Goal: Task Accomplishment & Management: Use online tool/utility

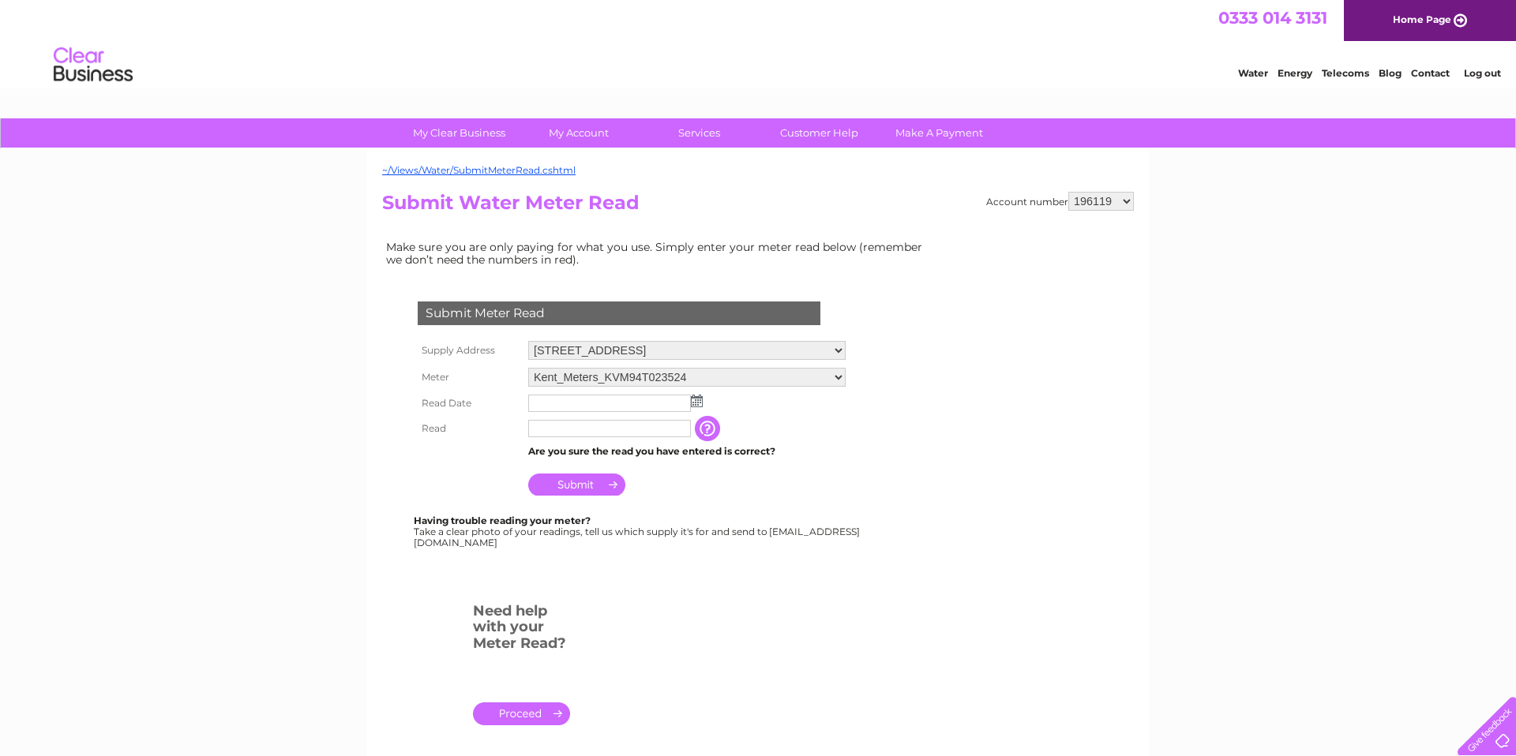
click at [572, 410] on input "text" at bounding box center [609, 403] width 163 height 17
click at [696, 407] on img at bounding box center [697, 401] width 12 height 13
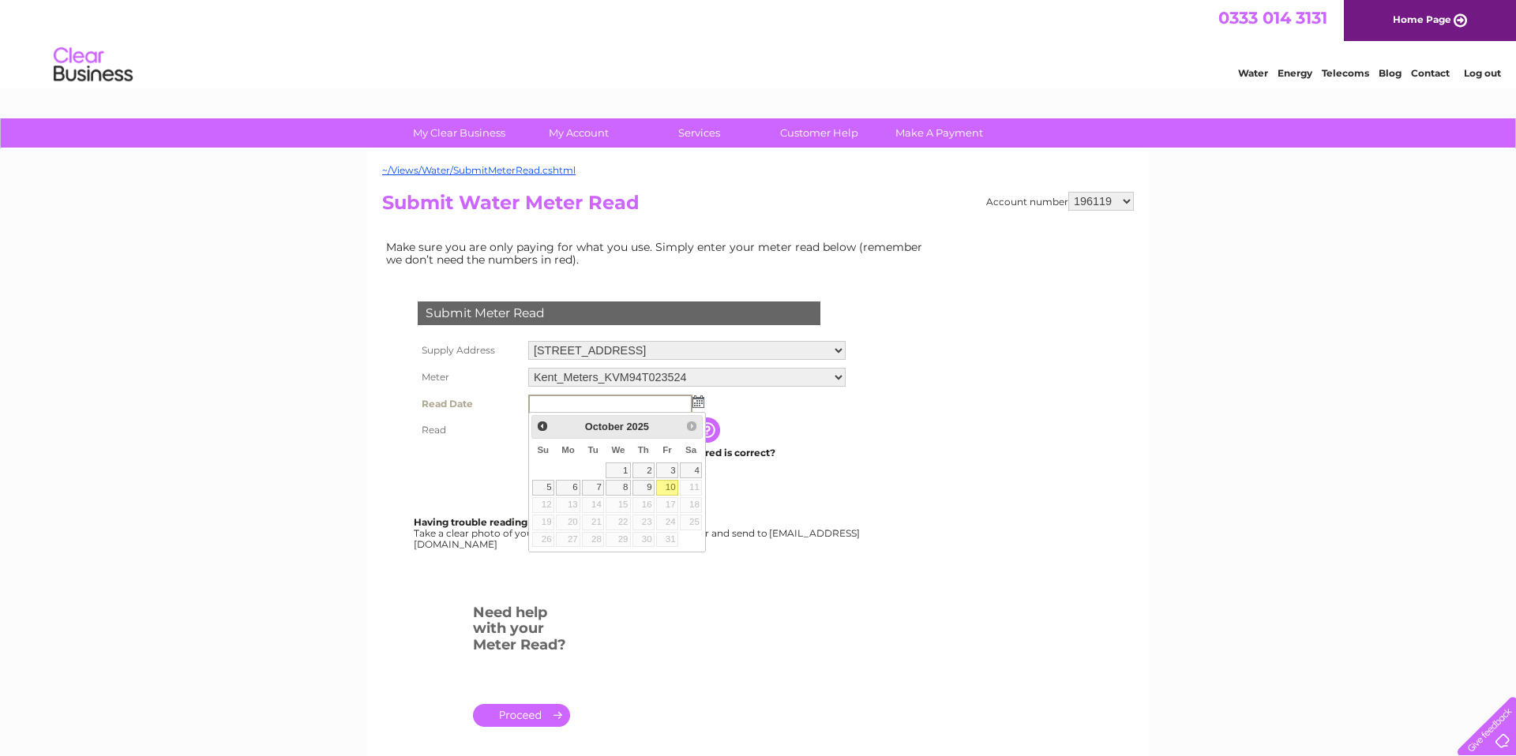
click at [665, 486] on link "10" at bounding box center [667, 488] width 22 height 16
type input "[DATE]"
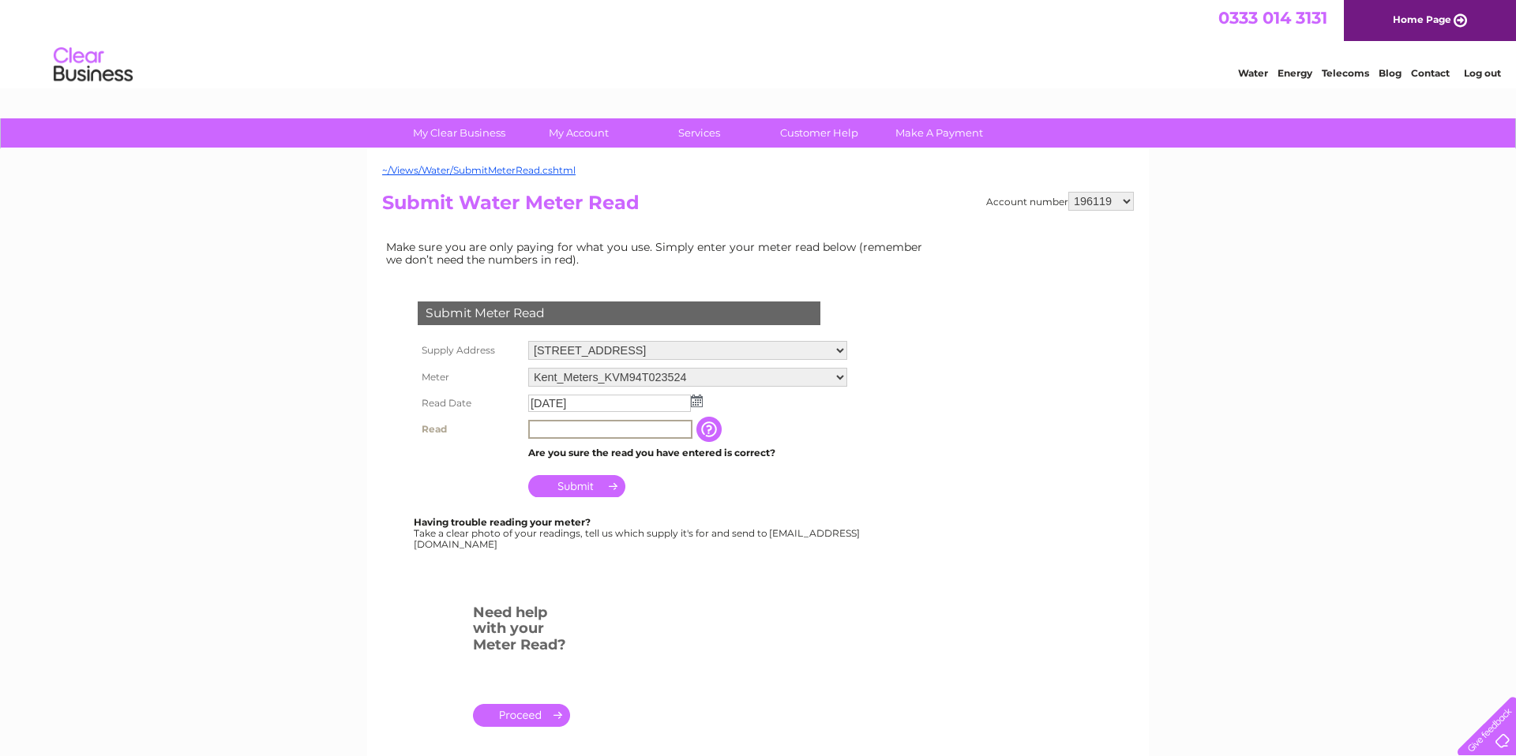
click at [558, 427] on input "text" at bounding box center [610, 429] width 164 height 19
click at [557, 429] on input "text" at bounding box center [610, 429] width 164 height 19
type input "04328"
click at [568, 488] on input "Submit" at bounding box center [576, 486] width 97 height 22
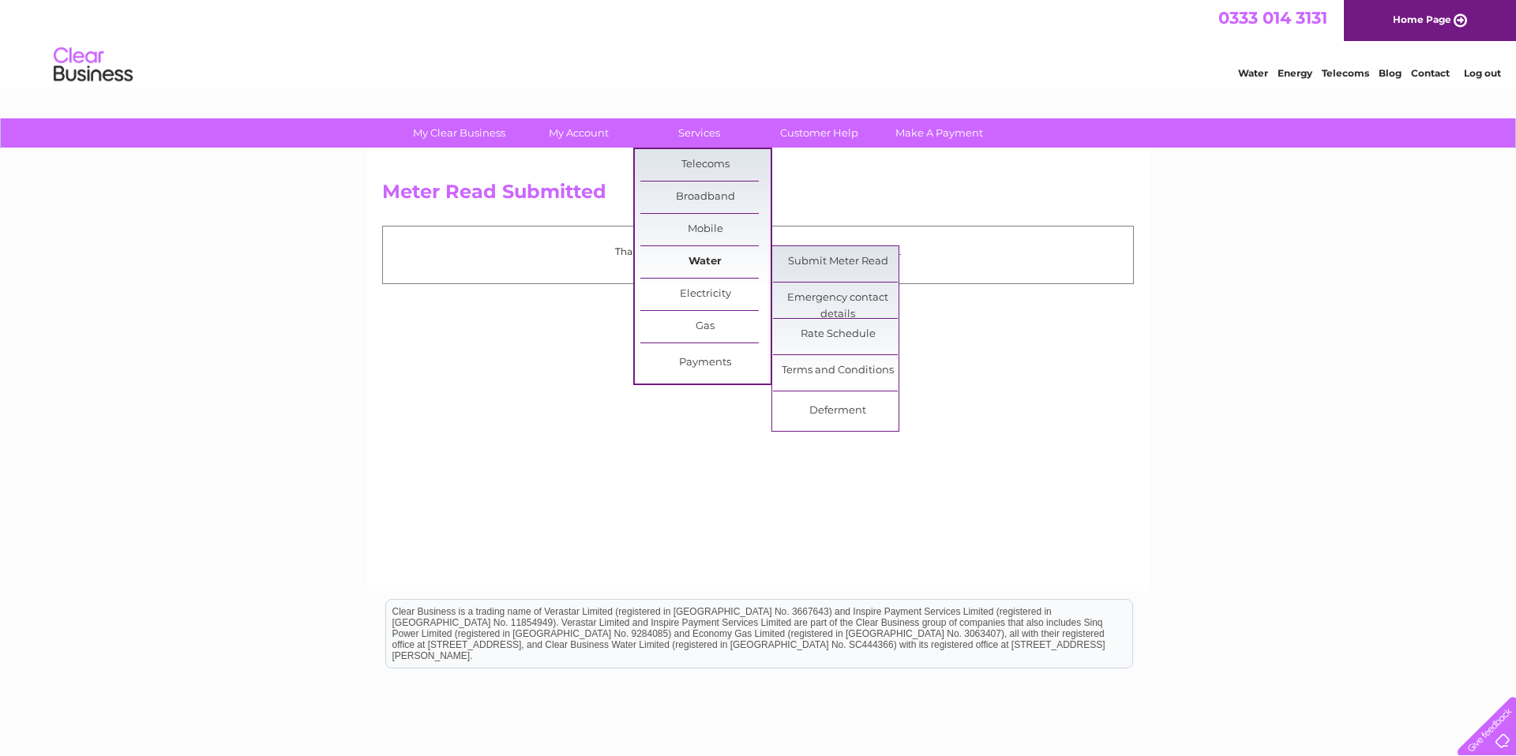
click at [703, 261] on link "Water" at bounding box center [705, 262] width 130 height 32
click at [821, 267] on link "Submit Meter Read" at bounding box center [838, 262] width 130 height 32
